Goal: Navigation & Orientation: Find specific page/section

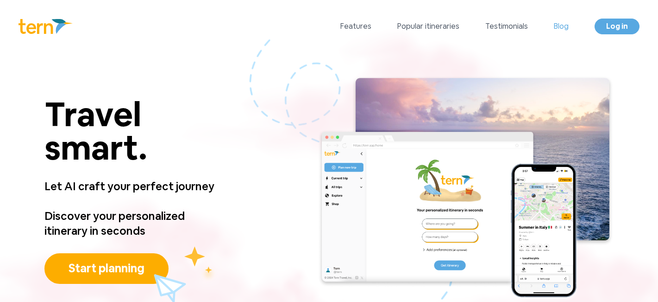
click at [561, 25] on link "Blog" at bounding box center [561, 26] width 15 height 11
click at [560, 25] on link "Blog" at bounding box center [561, 26] width 15 height 11
click at [565, 24] on link "Blog" at bounding box center [561, 26] width 15 height 11
click at [611, 27] on span "Log in" at bounding box center [617, 26] width 22 height 10
